Goal: Navigation & Orientation: Find specific page/section

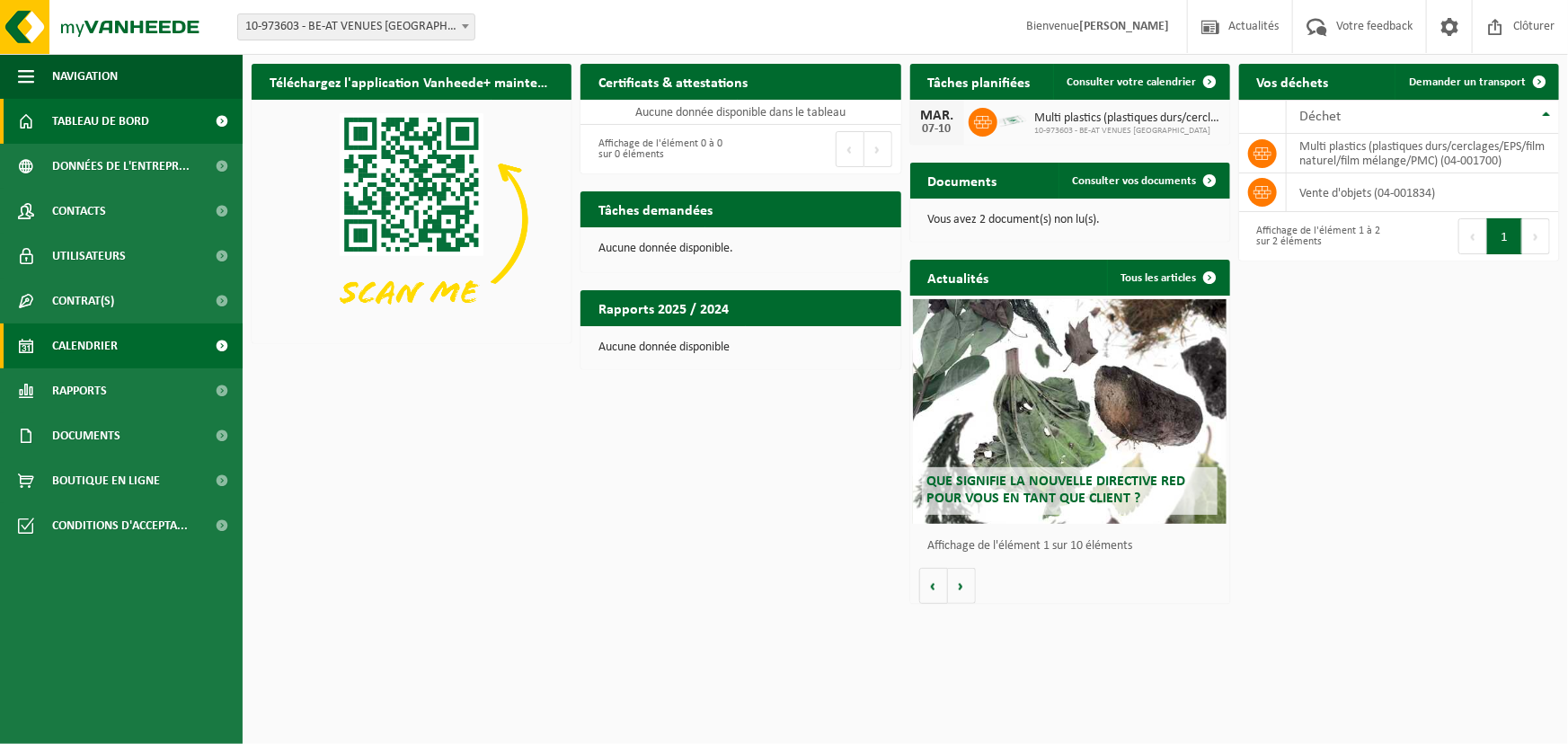
click at [115, 344] on span "Calendrier" at bounding box center [84, 346] width 65 height 45
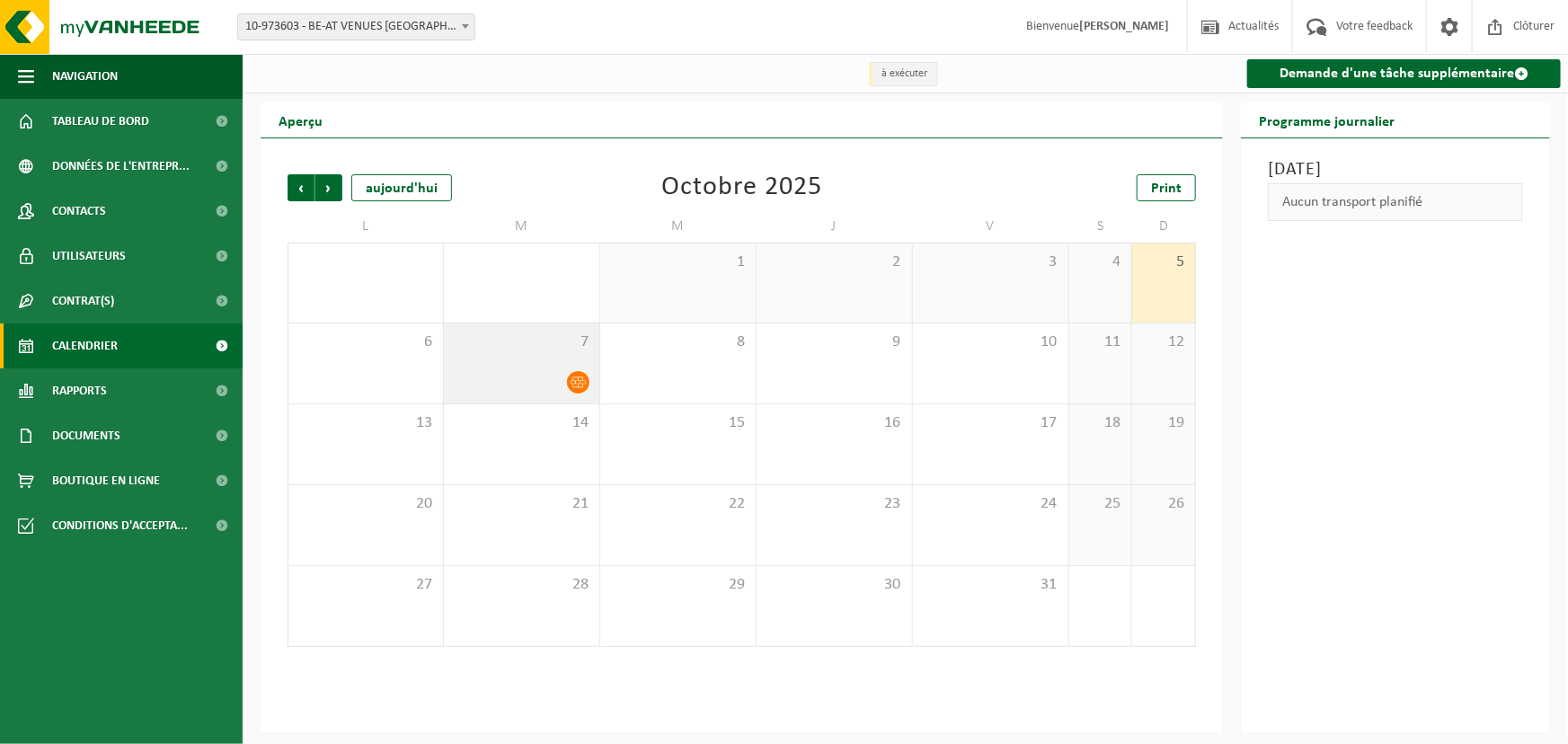
click at [575, 377] on icon at bounding box center [578, 382] width 15 height 10
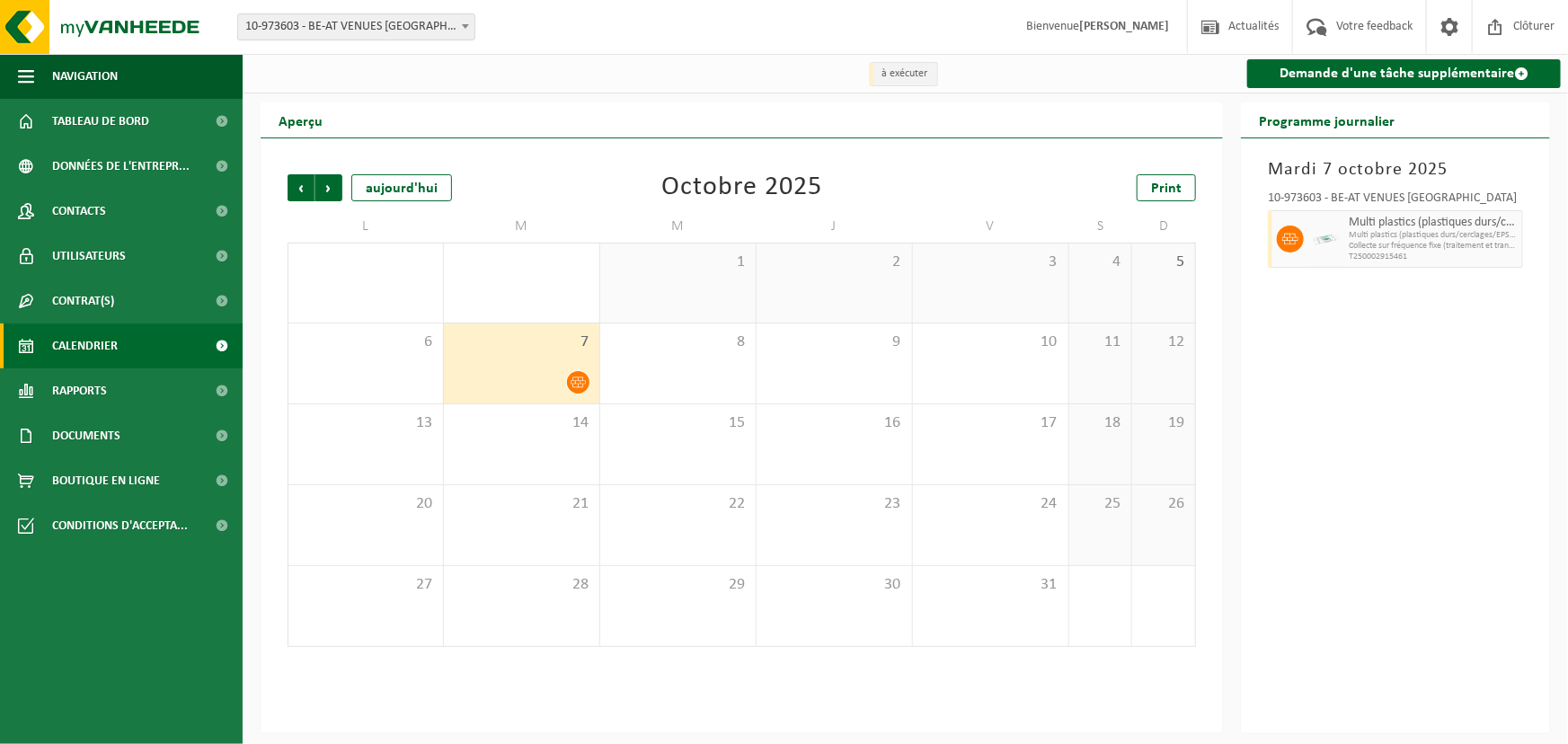
click at [683, 654] on div "Précédent Suivant aujourd'hui Octobre 2025 Print L M M J V S D 29 30 1 2 3 4 5 …" at bounding box center [742, 410] width 927 height 509
click at [552, 509] on span "21" at bounding box center [521, 504] width 137 height 20
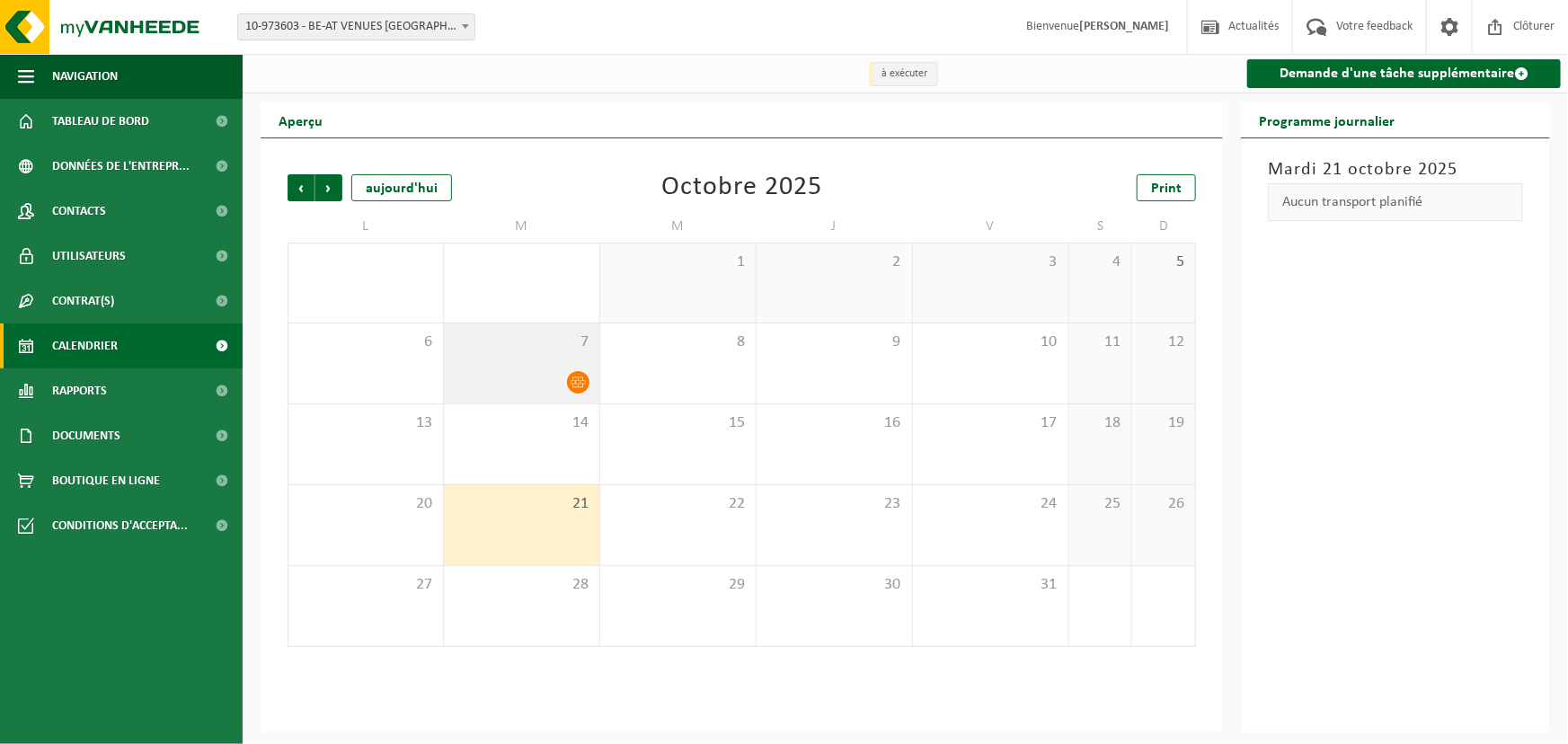
click at [526, 379] on div at bounding box center [521, 383] width 137 height 25
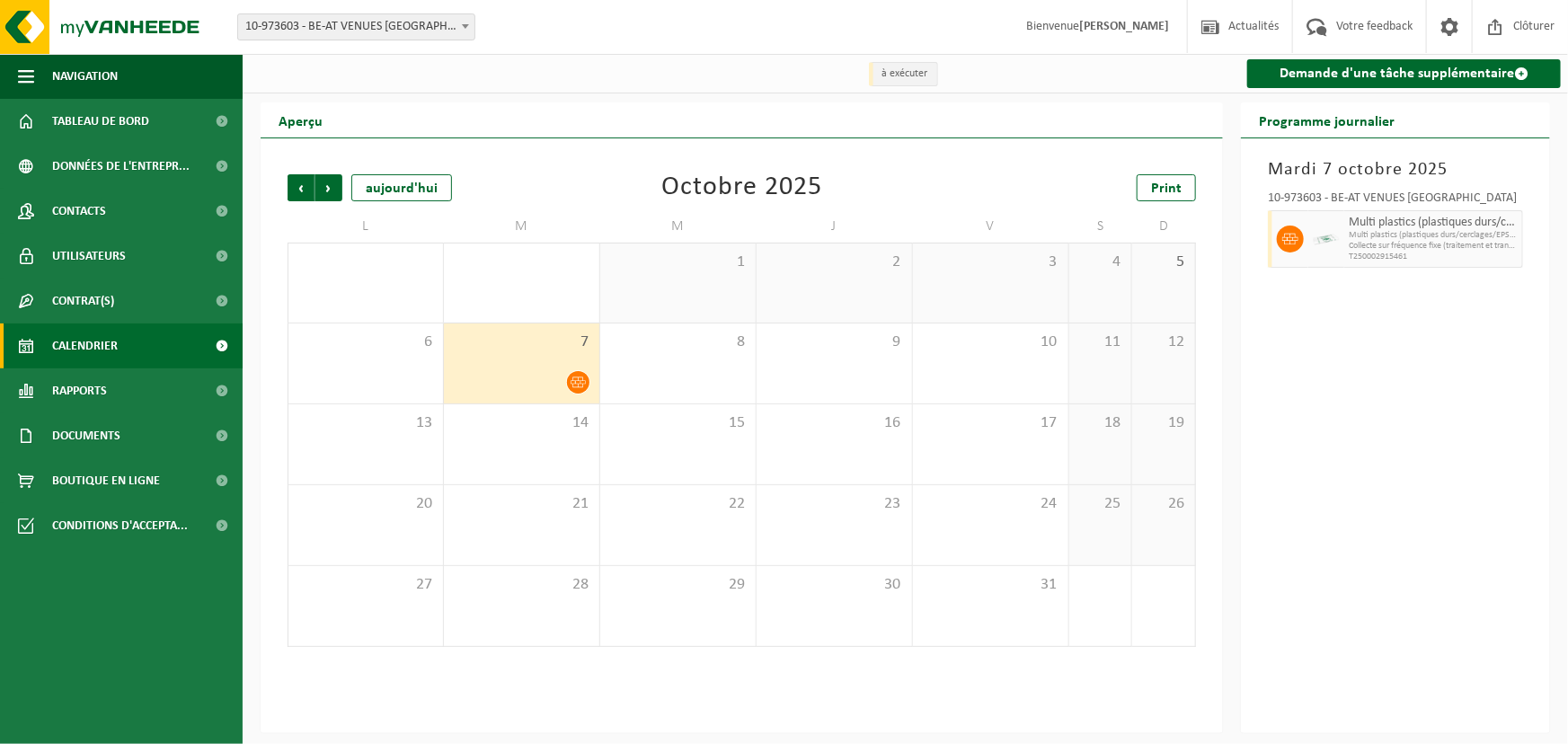
click at [1407, 367] on div "Mardi 7 octobre 2025 10-973603 - BE-AT VENUES NV - FOREST Multi plastics (plast…" at bounding box center [1396, 436] width 309 height 595
click at [339, 191] on span "Suivant" at bounding box center [329, 188] width 27 height 27
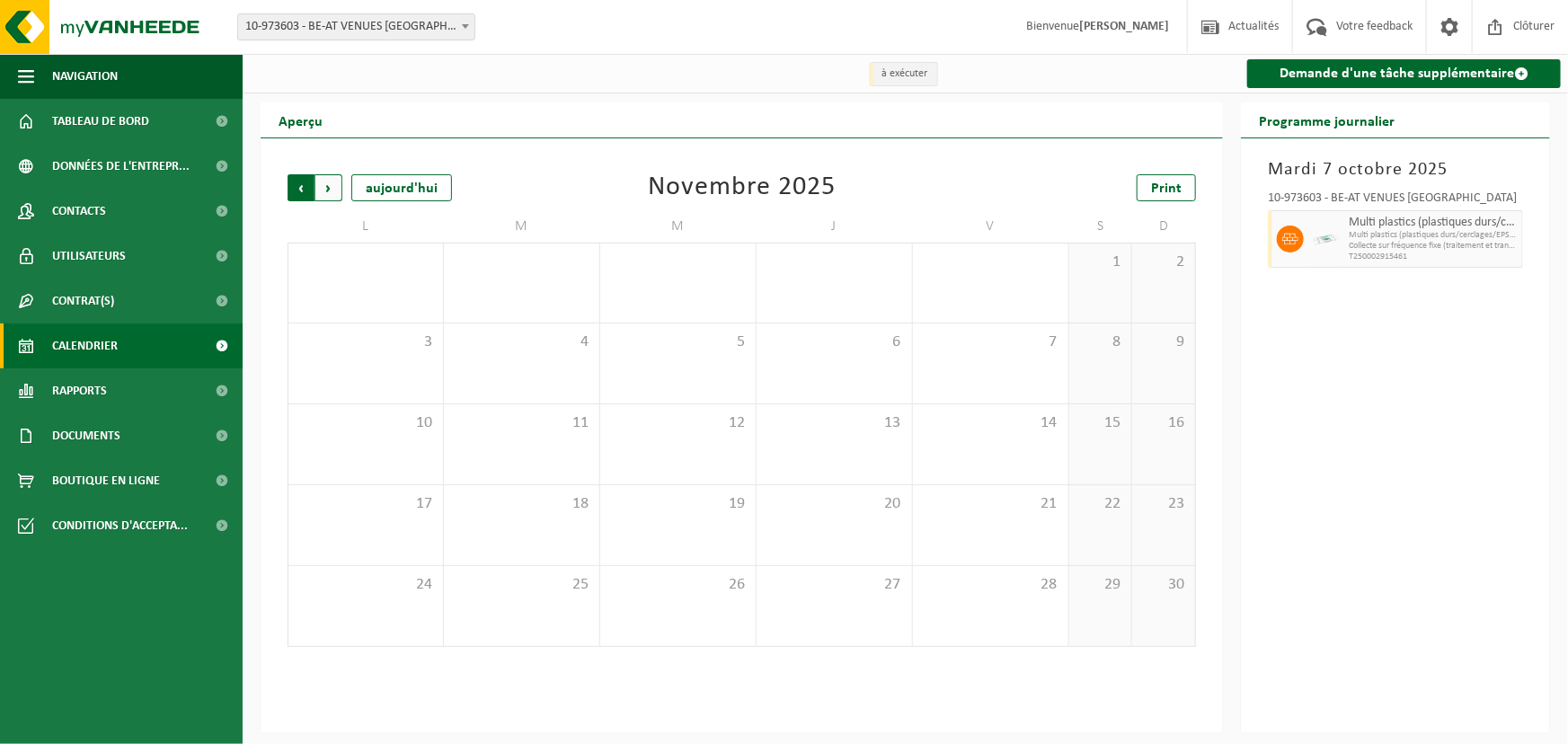
click at [336, 191] on span "Suivant" at bounding box center [329, 188] width 27 height 27
click at [300, 193] on span "Précédent" at bounding box center [301, 188] width 27 height 27
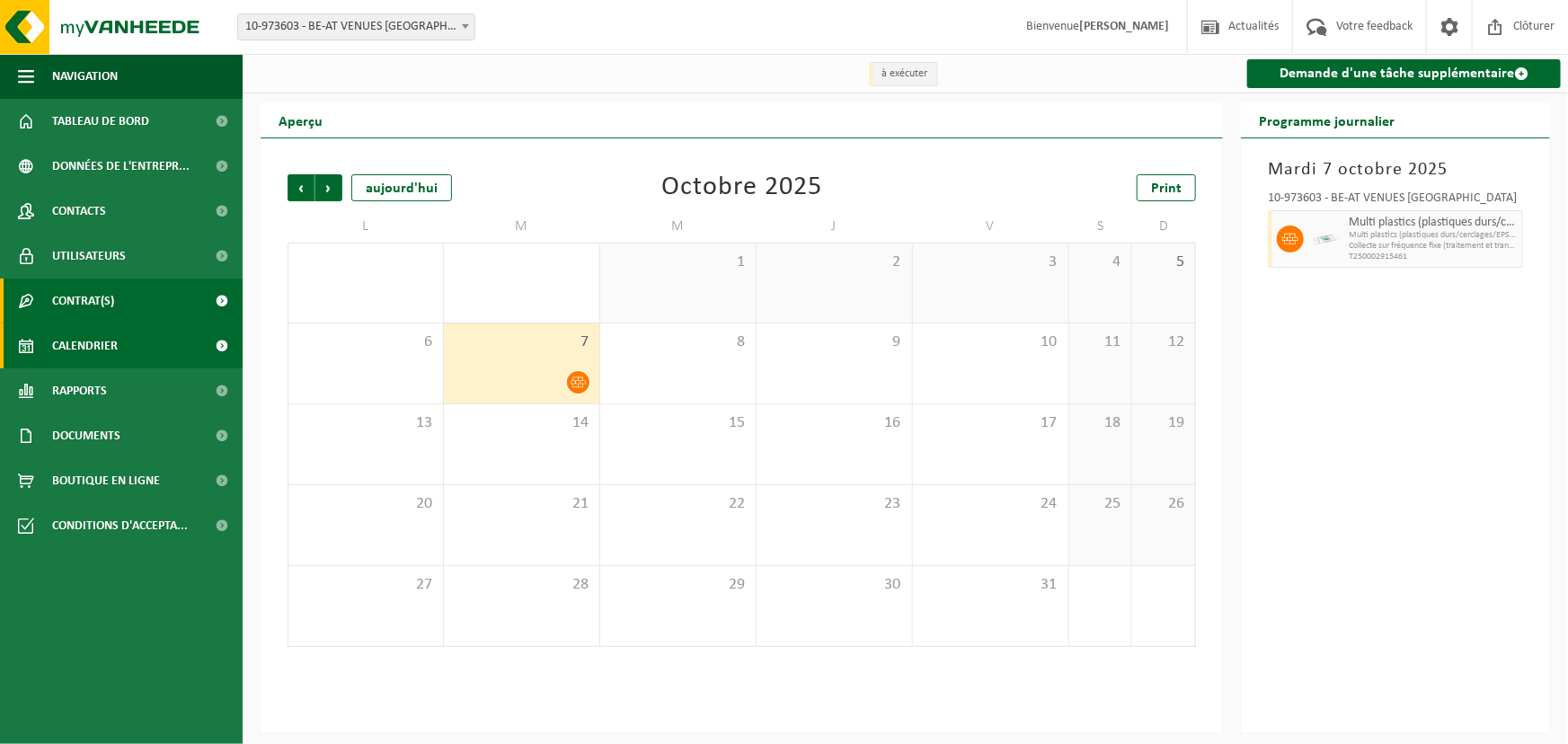
click at [122, 299] on link "Contrat(s)" at bounding box center [121, 300] width 243 height 45
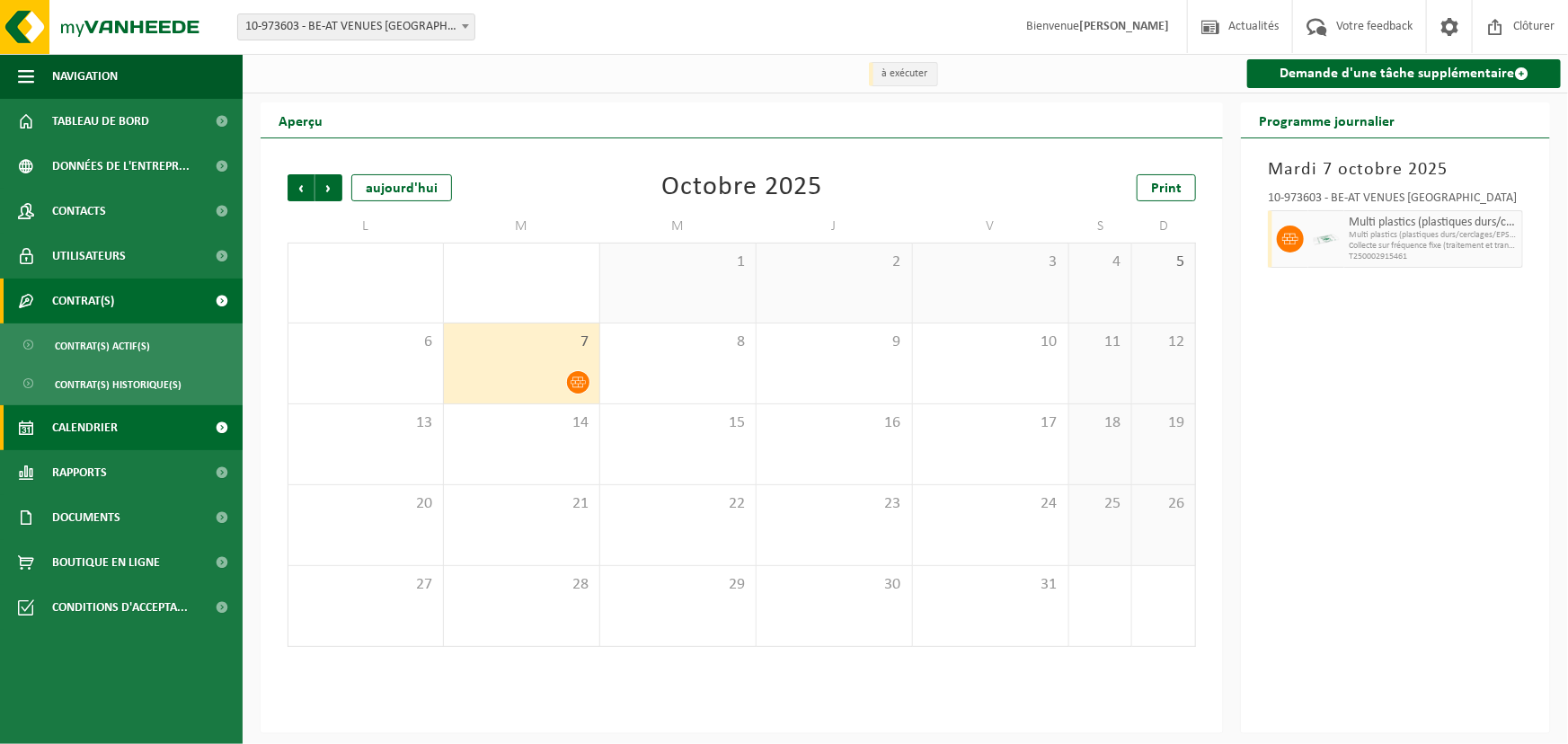
click at [122, 299] on link "Contrat(s)" at bounding box center [121, 300] width 243 height 45
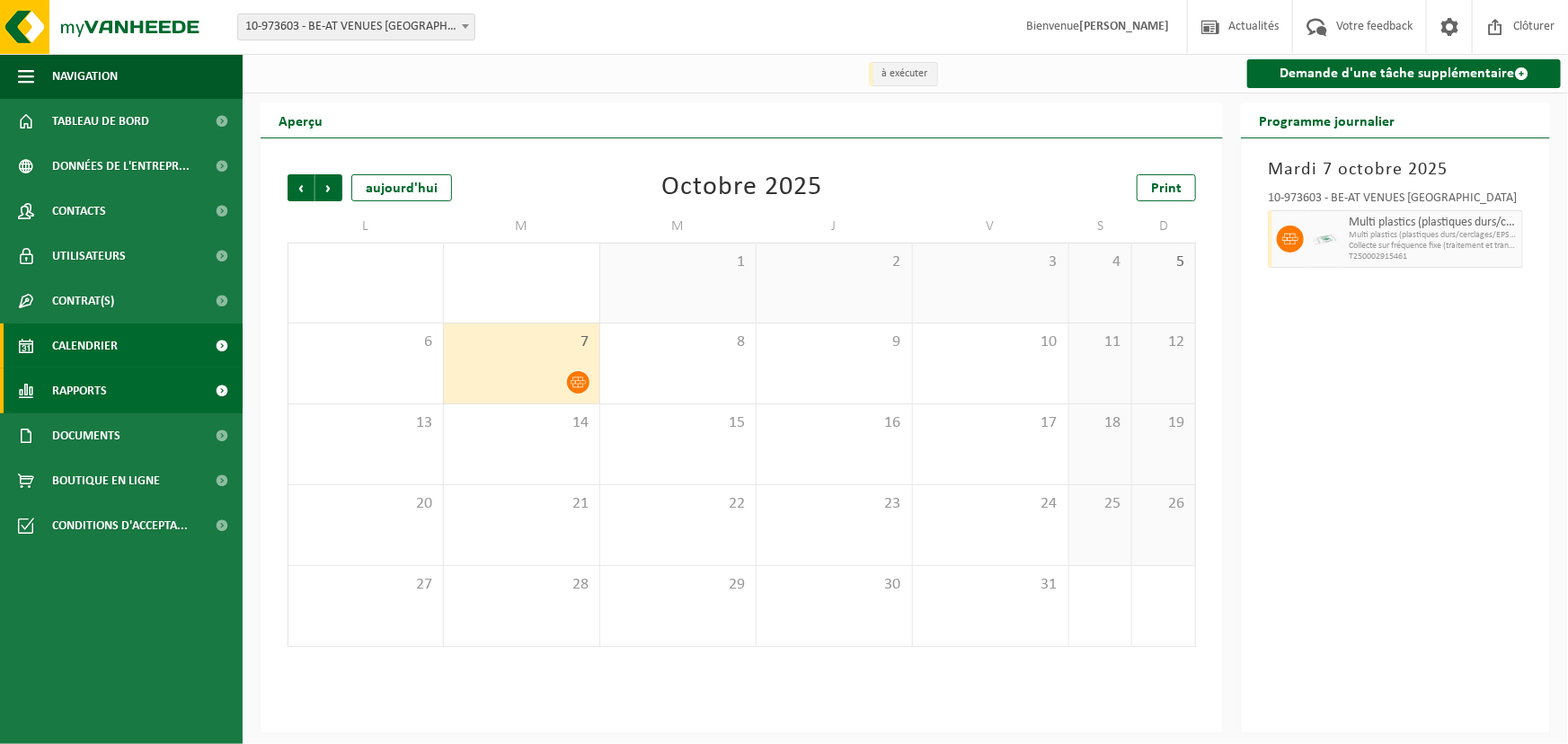
click at [135, 394] on link "Rapports" at bounding box center [121, 390] width 243 height 45
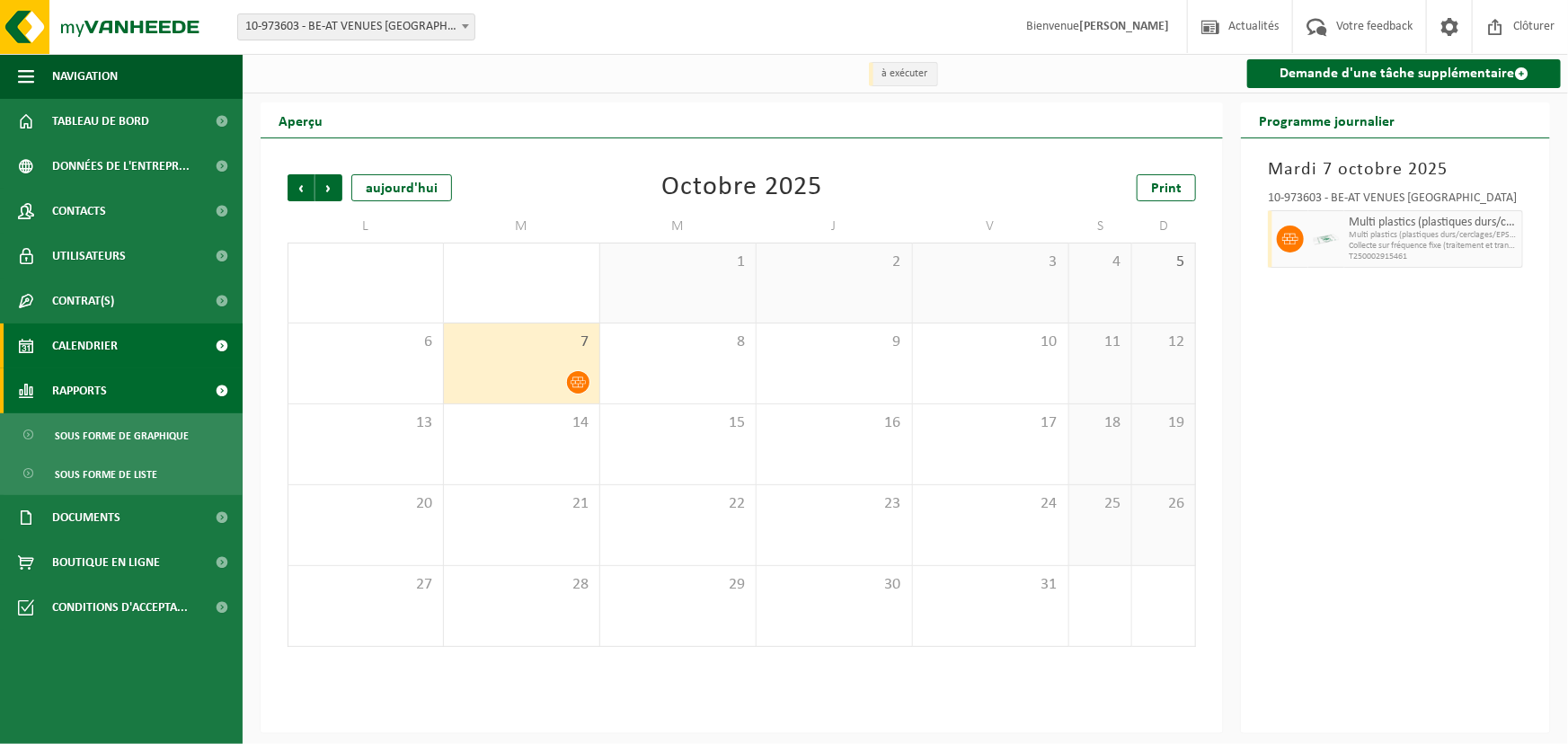
click at [135, 394] on link "Rapports" at bounding box center [121, 390] width 243 height 45
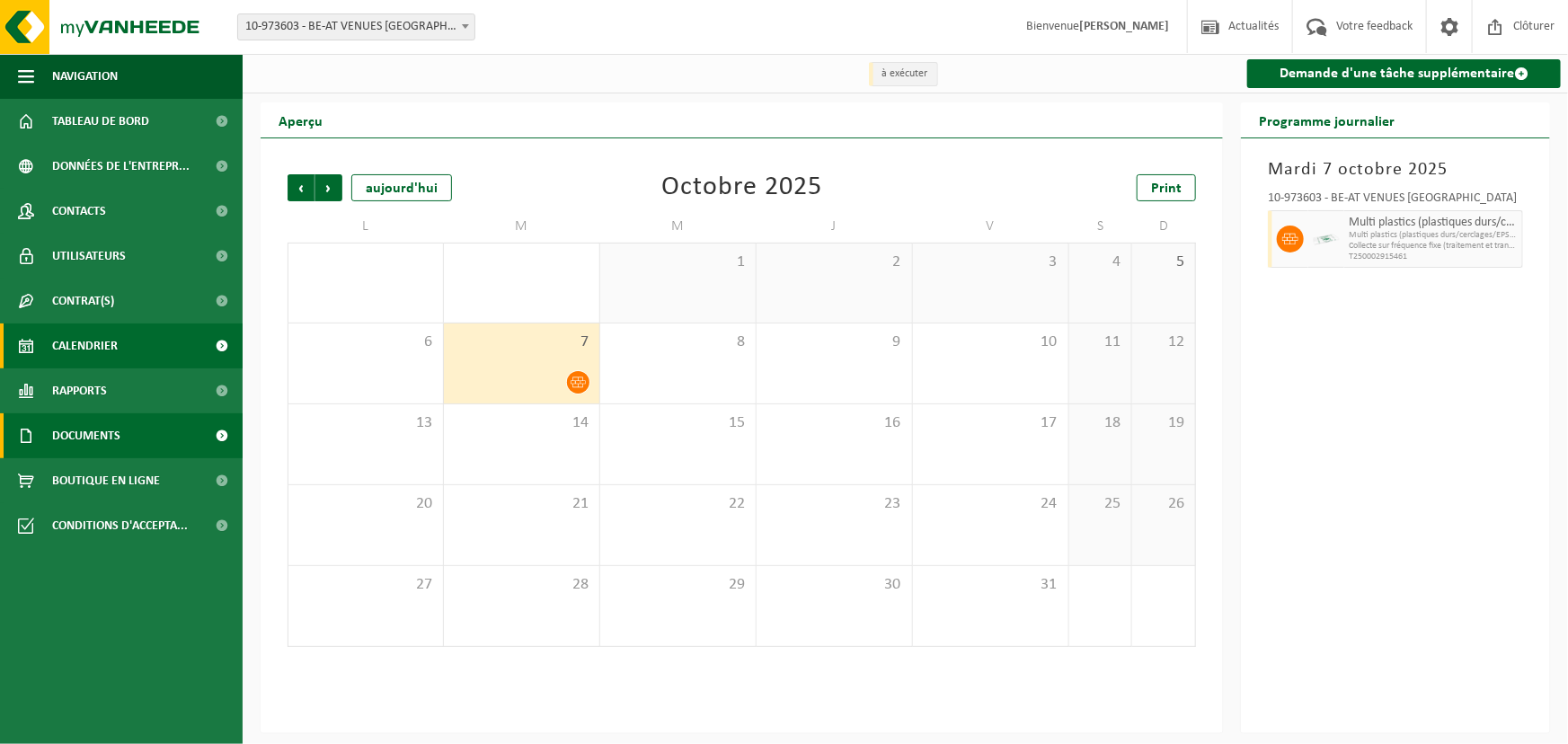
click at [130, 441] on link "Documents" at bounding box center [121, 435] width 243 height 45
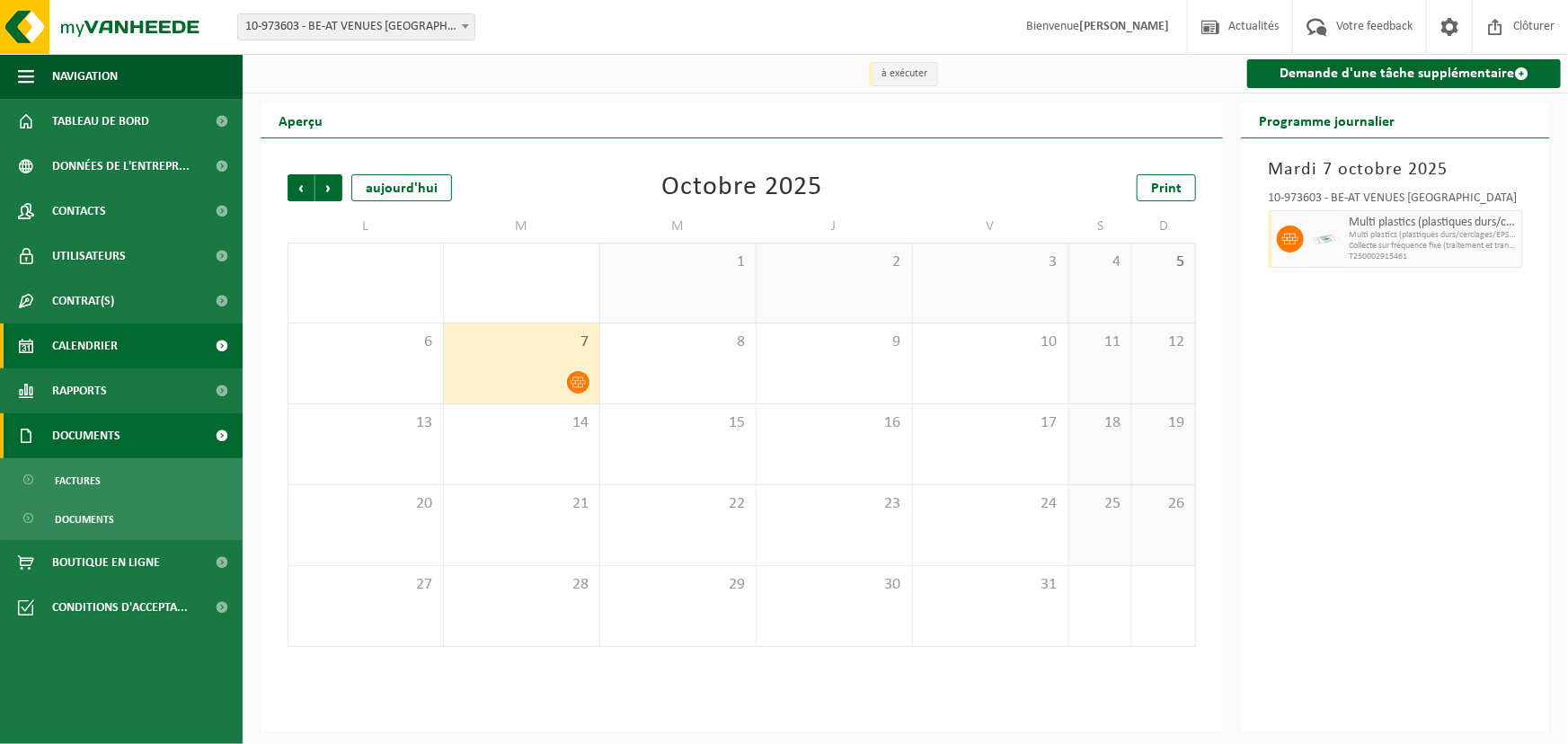
click at [130, 442] on link "Documents" at bounding box center [121, 435] width 243 height 45
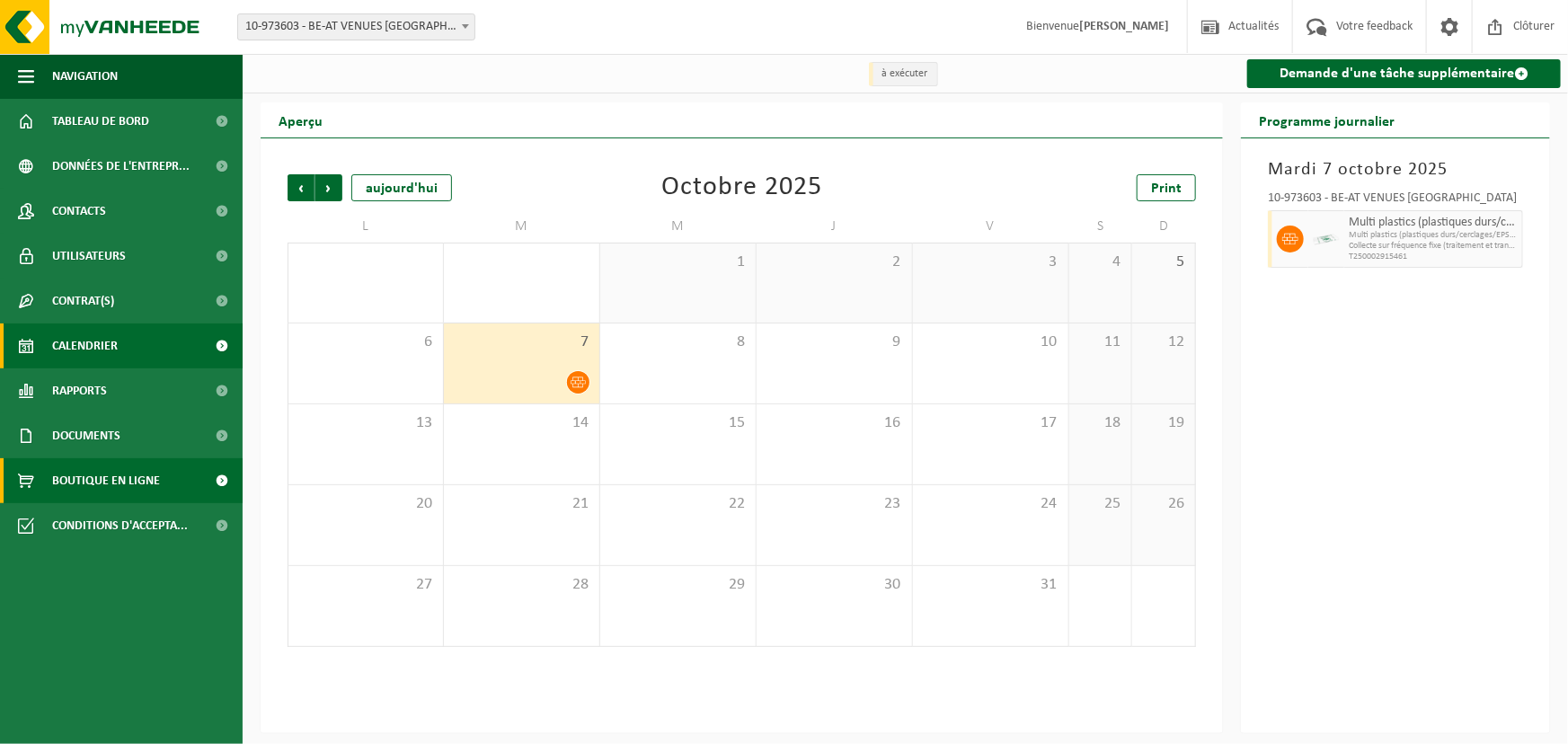
click at [140, 483] on span "Boutique en ligne" at bounding box center [106, 481] width 108 height 45
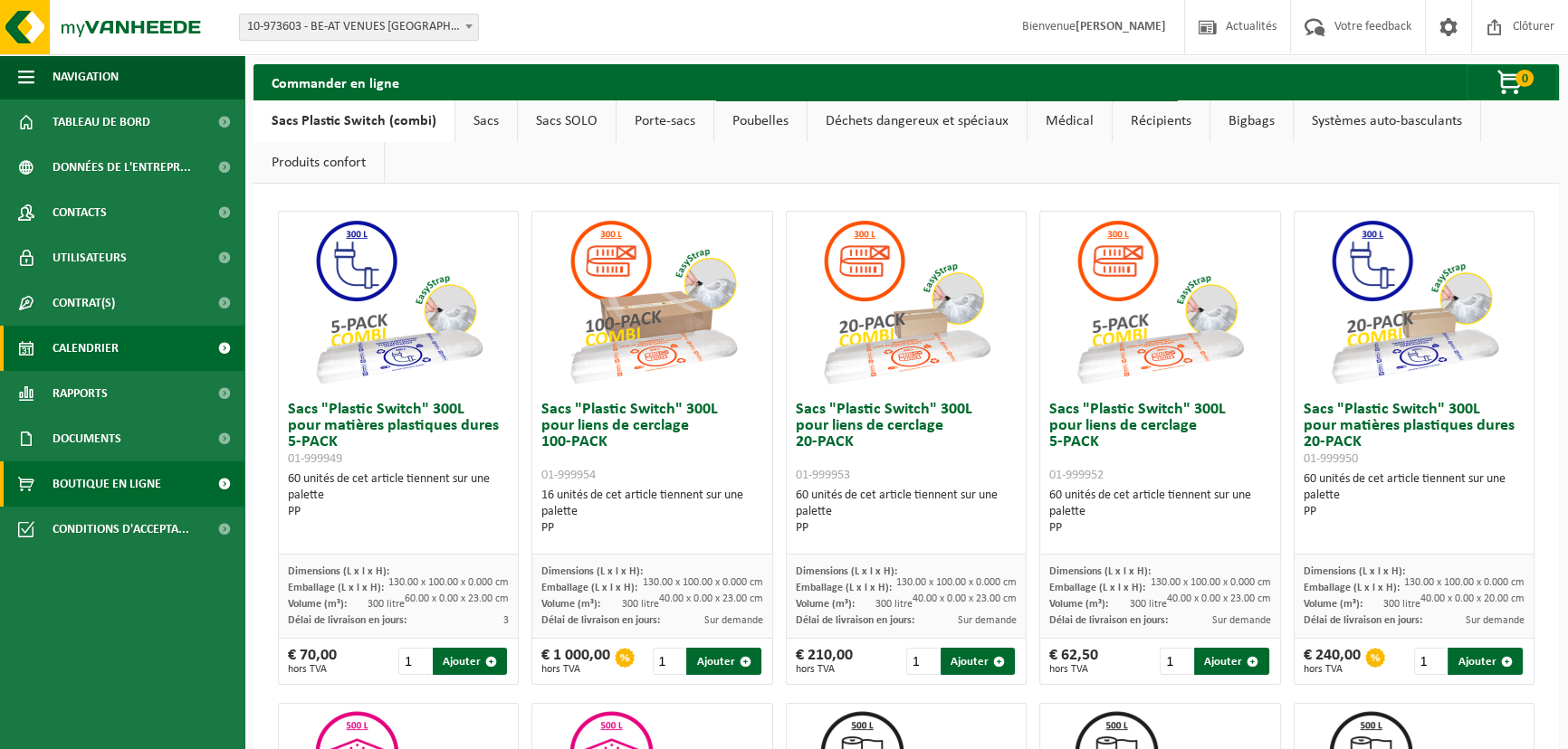
click at [73, 343] on span "Calendrier" at bounding box center [85, 348] width 66 height 45
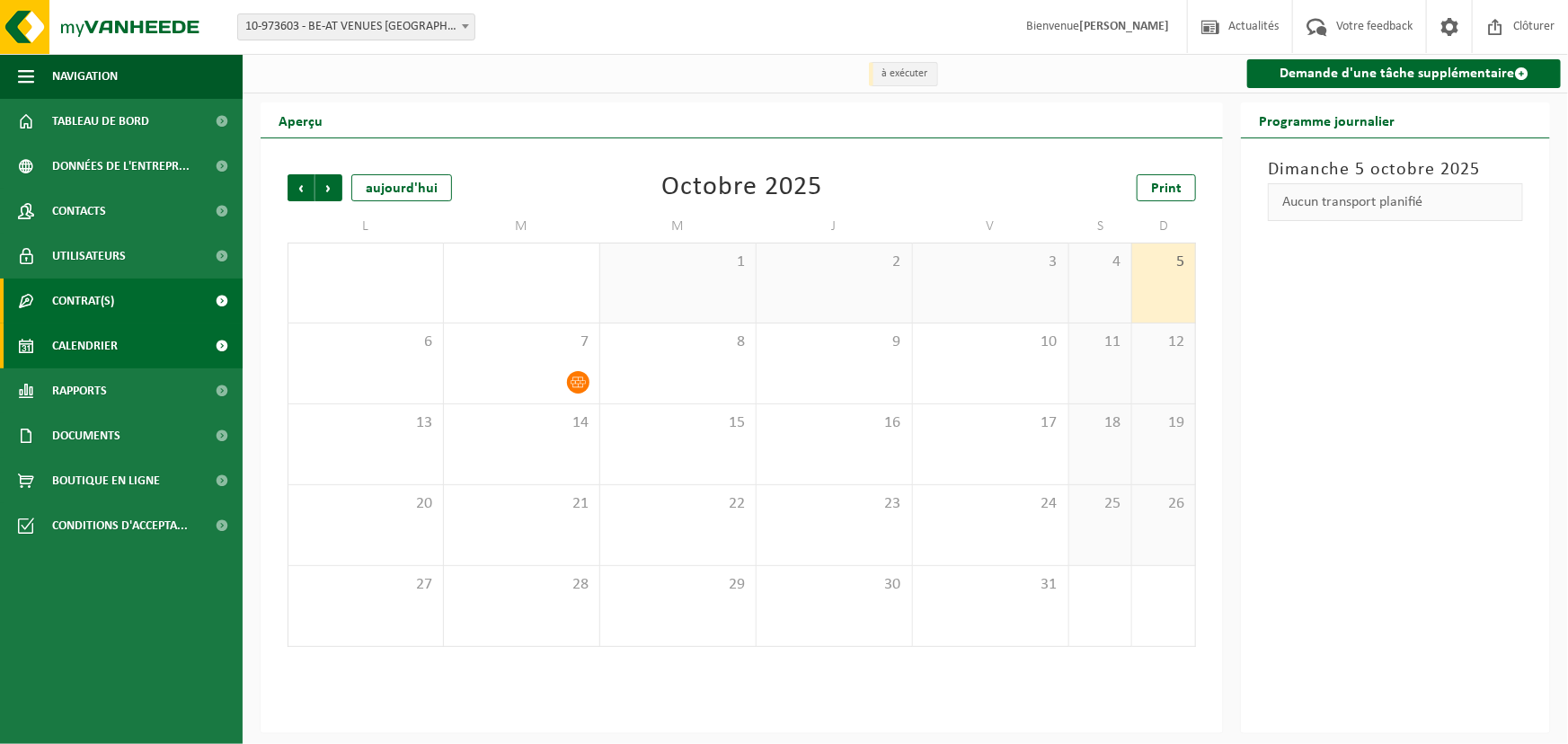
click at [81, 297] on span "Contrat(s)" at bounding box center [82, 300] width 62 height 45
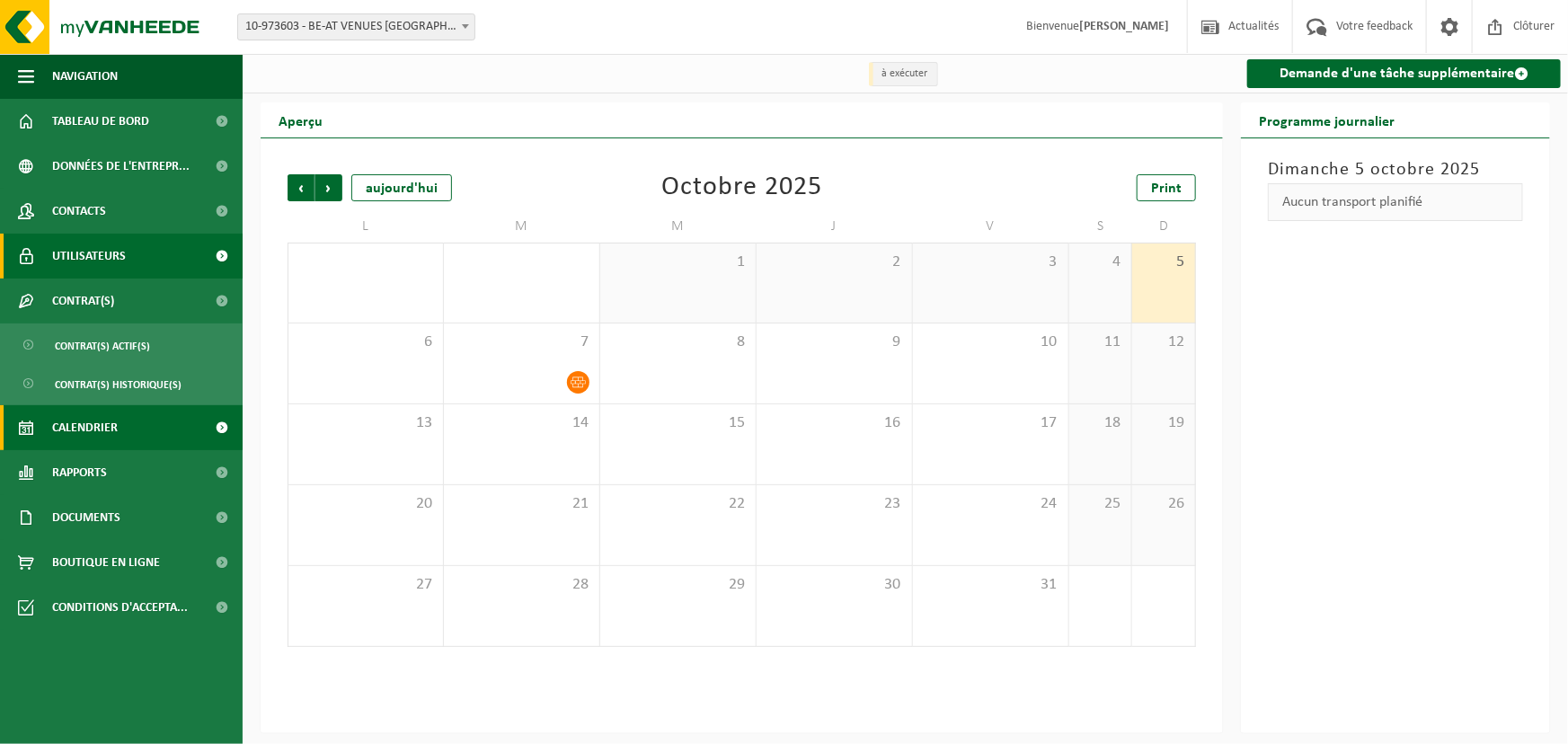
click at [81, 246] on span "Utilisateurs" at bounding box center [89, 256] width 74 height 45
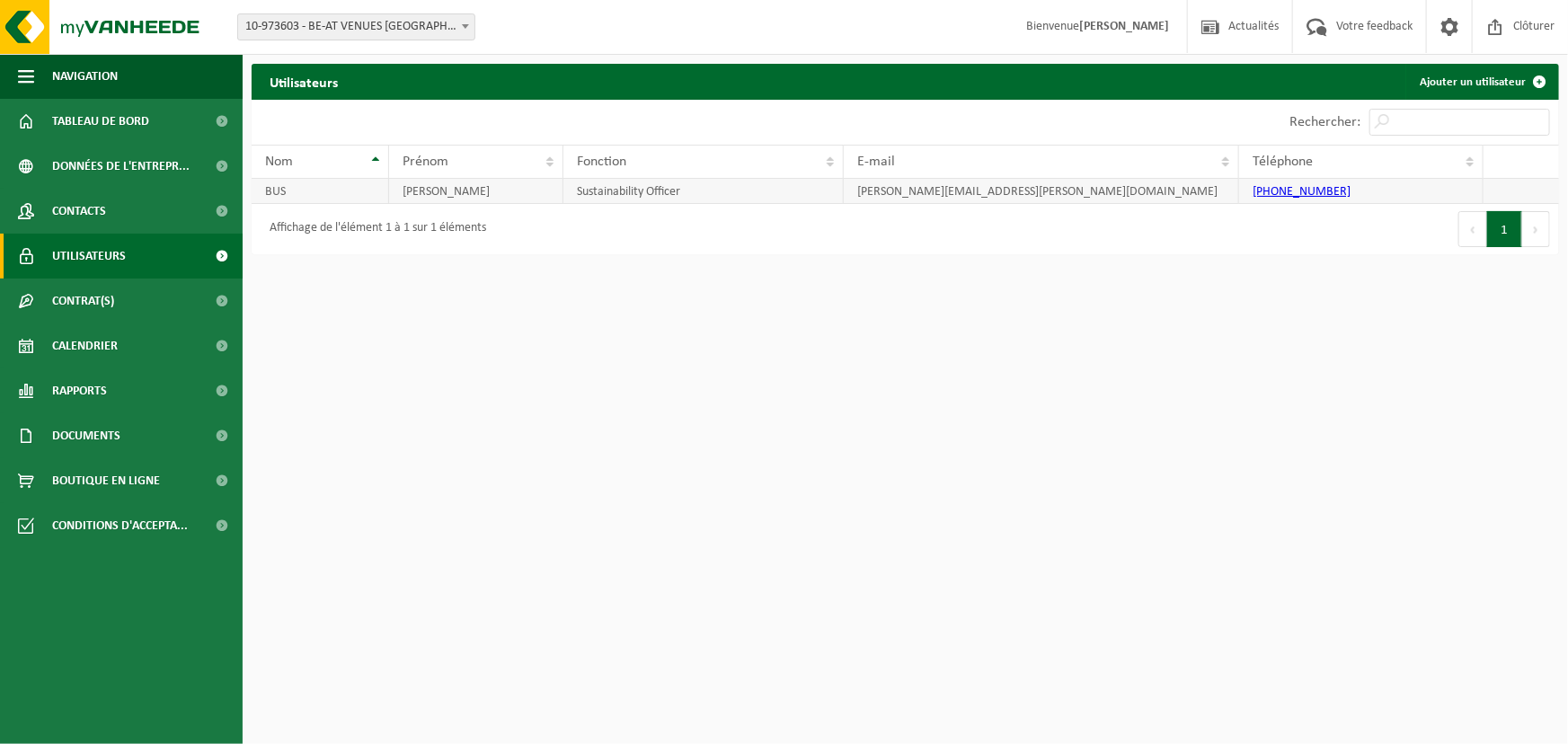
click at [316, 194] on td "BUS" at bounding box center [320, 191] width 137 height 26
click at [91, 217] on span "Contacts" at bounding box center [79, 210] width 54 height 45
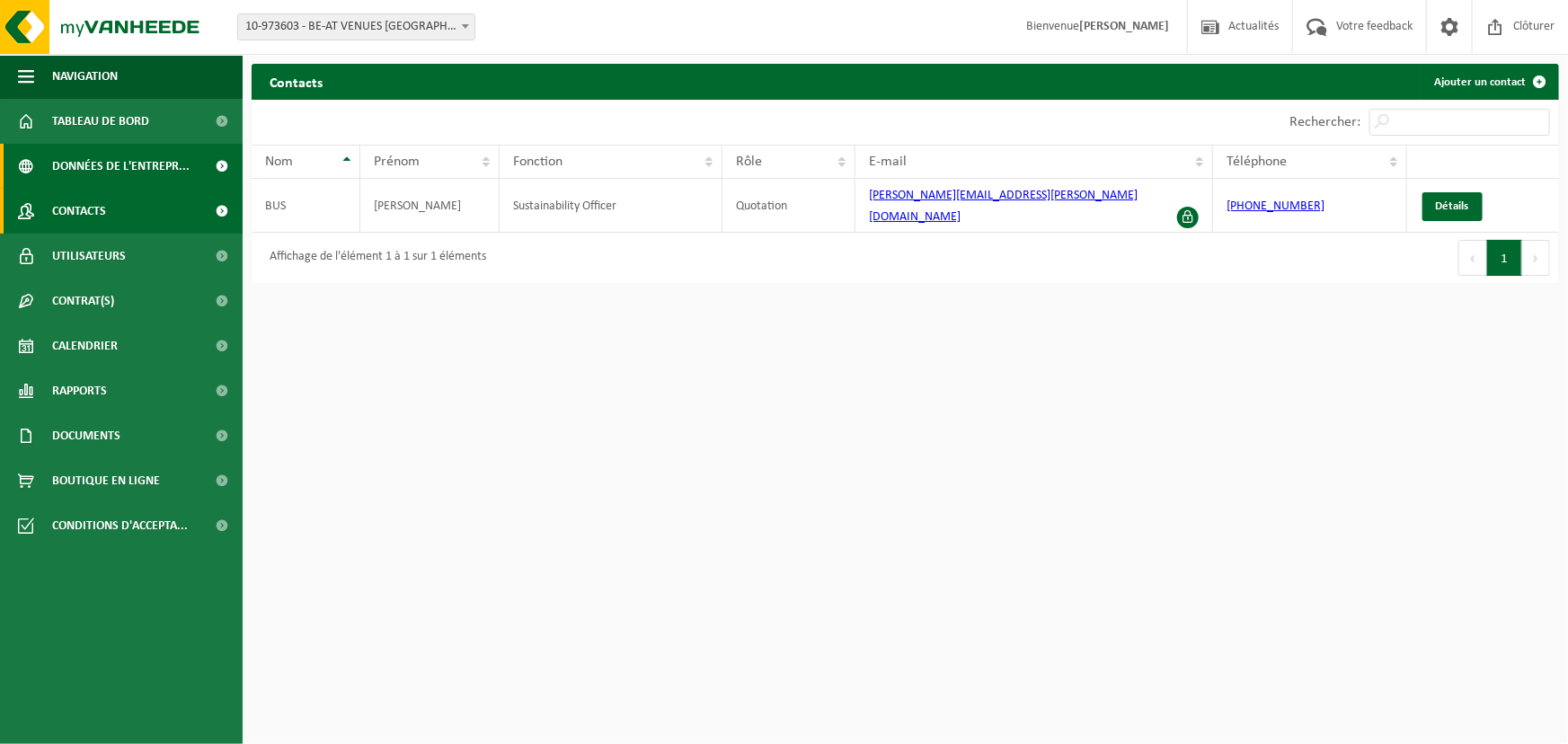
click at [137, 154] on span "Données de l'entrepr..." at bounding box center [120, 166] width 137 height 45
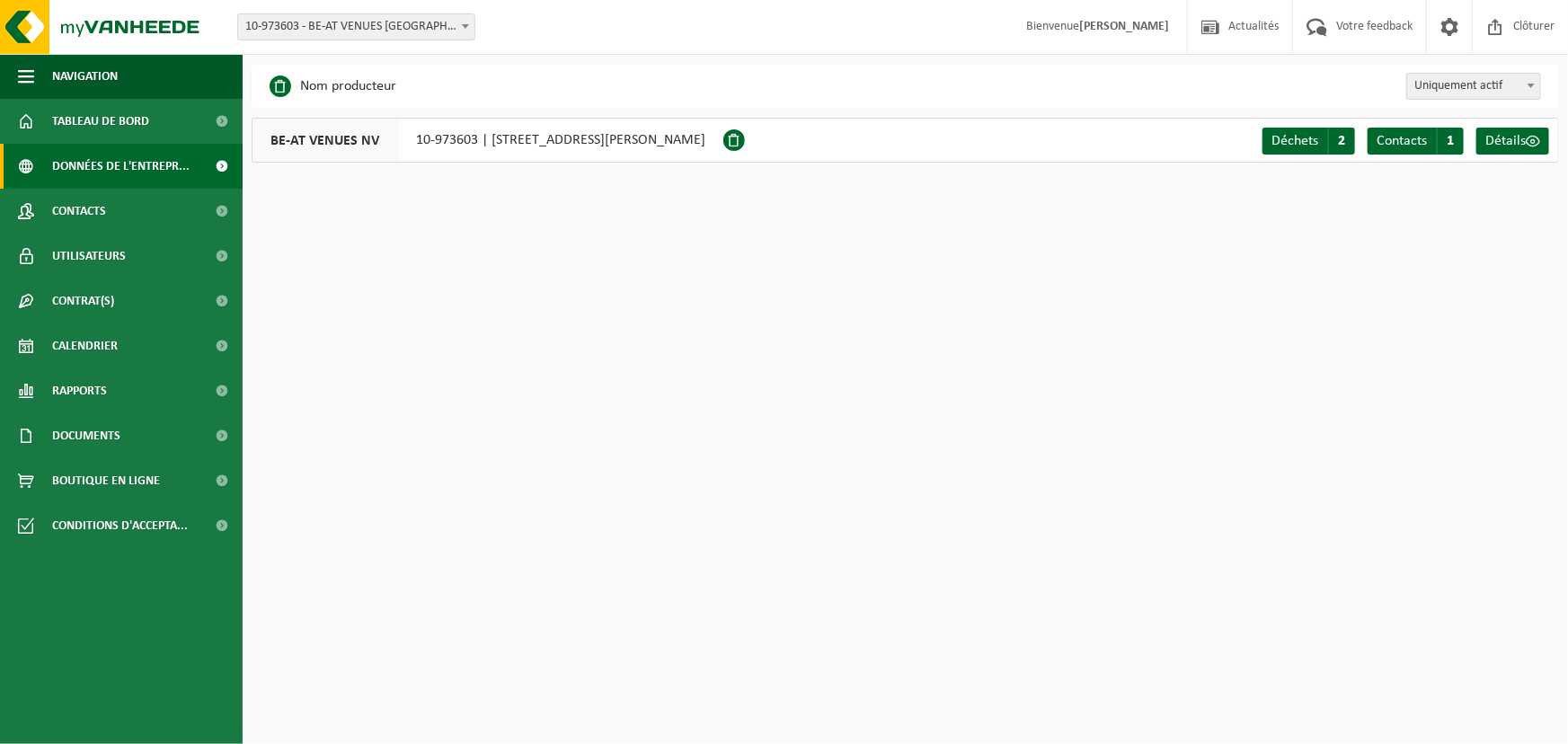
click at [125, 124] on span "Tableau de bord" at bounding box center [100, 120] width 97 height 45
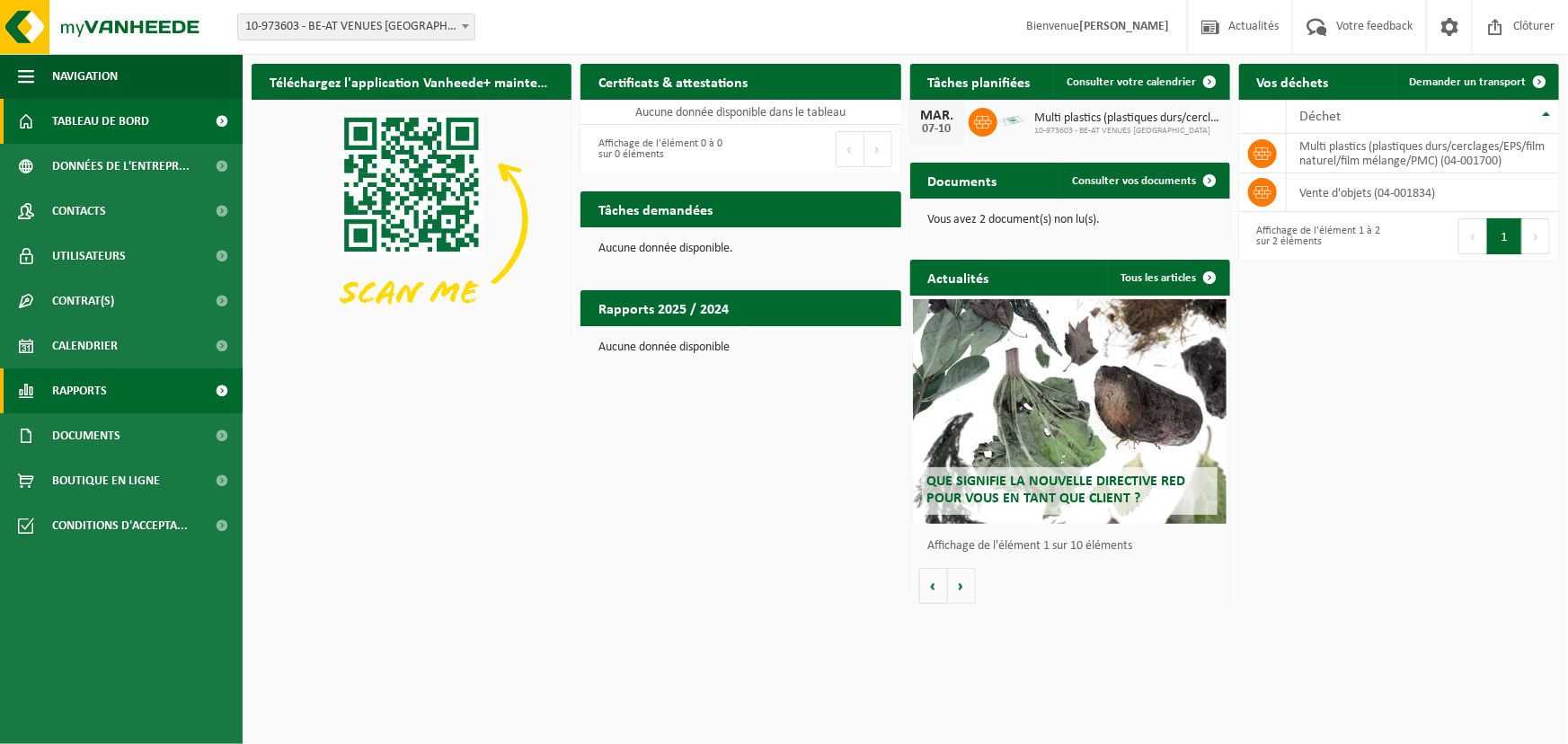
click at [108, 395] on link "Rapports" at bounding box center [121, 390] width 243 height 45
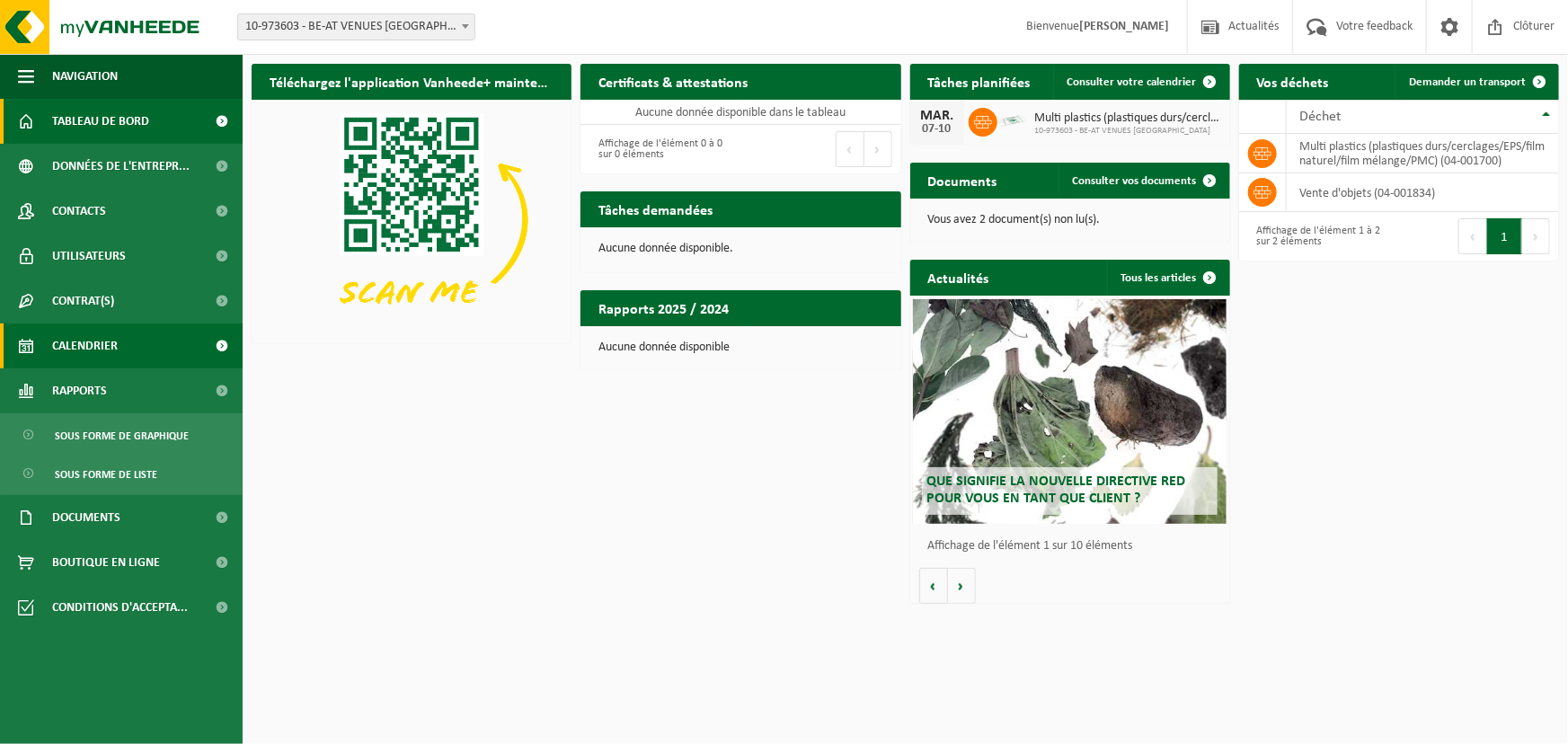
click at [108, 362] on span "Calendrier" at bounding box center [84, 346] width 65 height 45
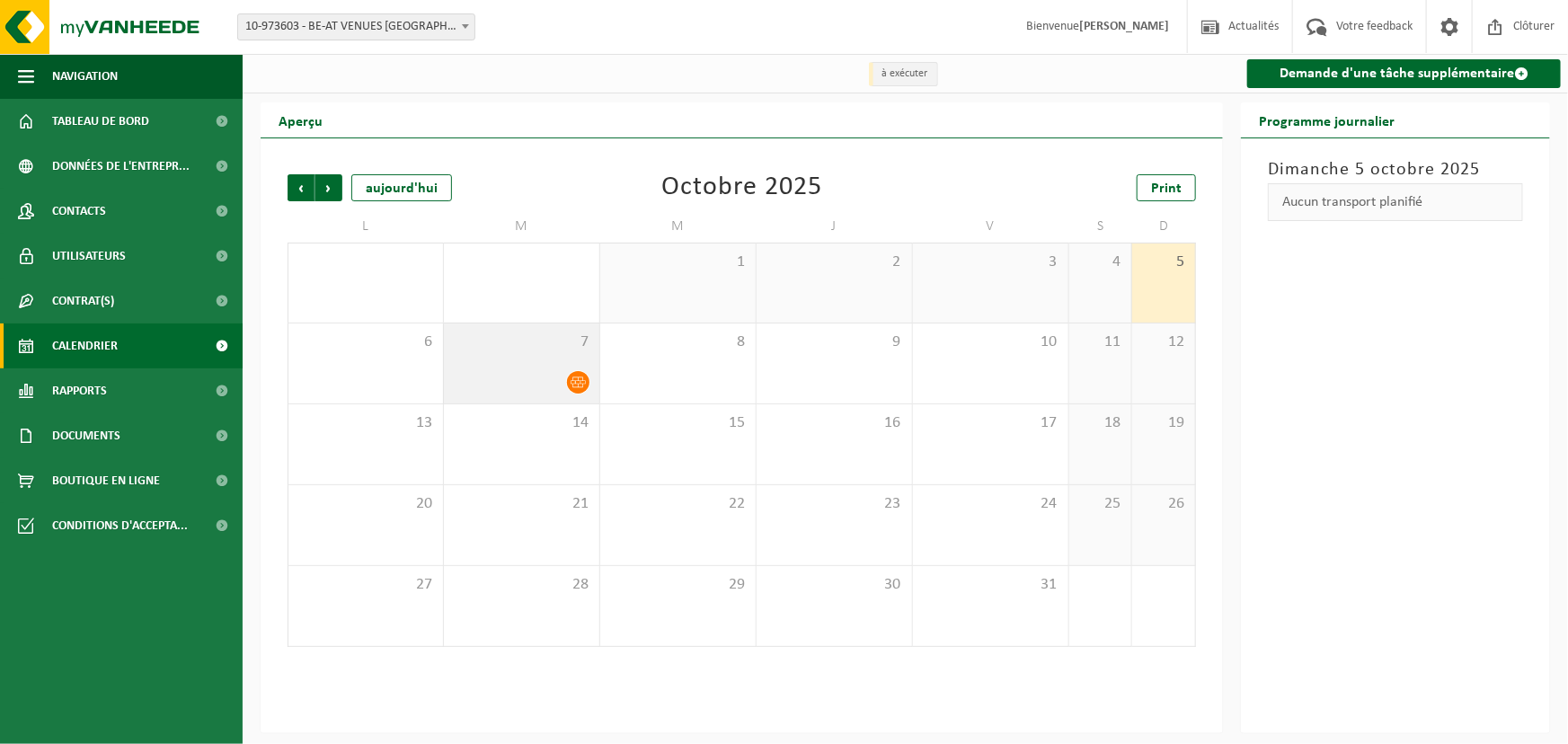
click at [580, 380] on icon at bounding box center [578, 383] width 15 height 15
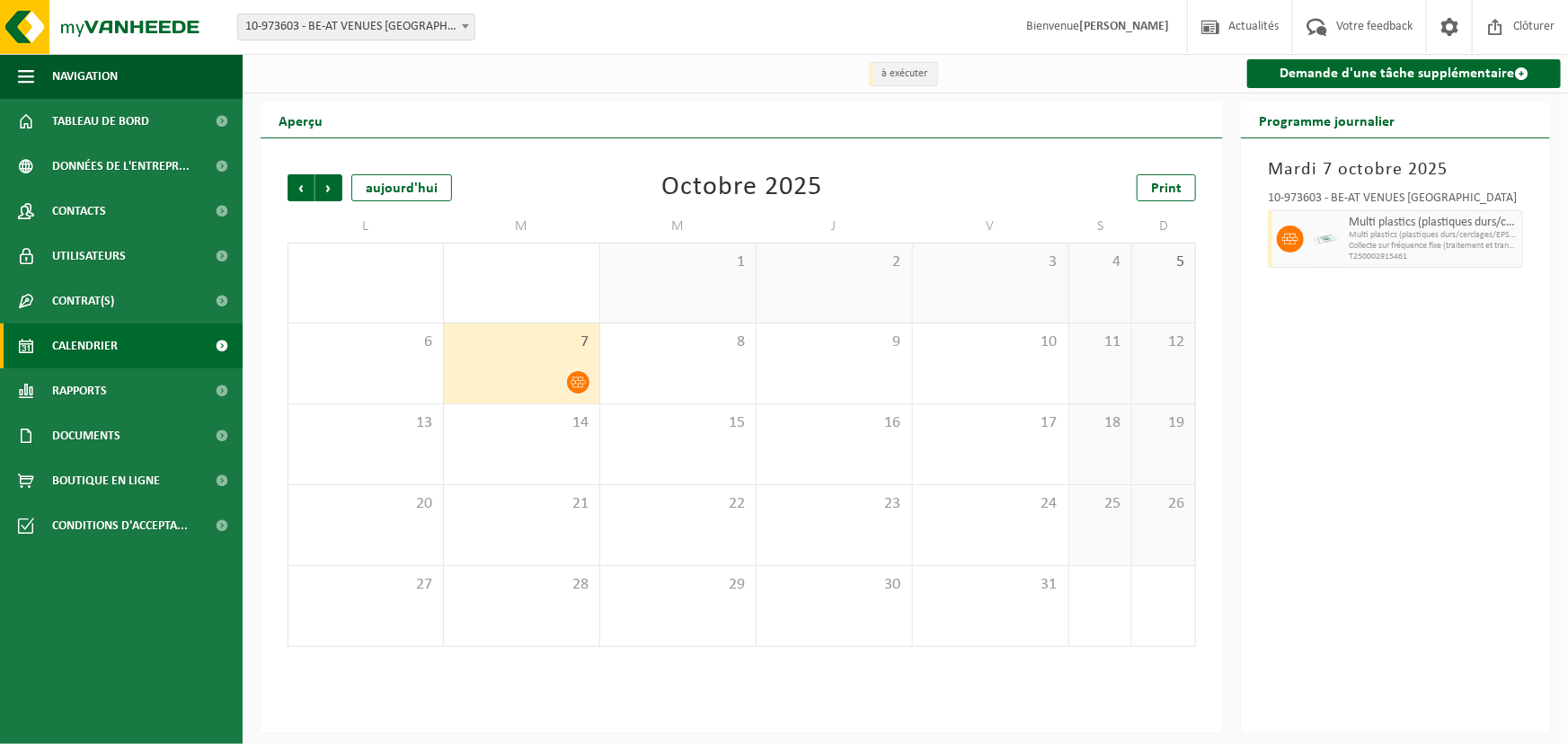
click at [602, 186] on div "Précédent Suivant [DATE] [DATE] Print" at bounding box center [742, 188] width 909 height 27
